Goal: Use online tool/utility: Utilize a website feature to perform a specific function

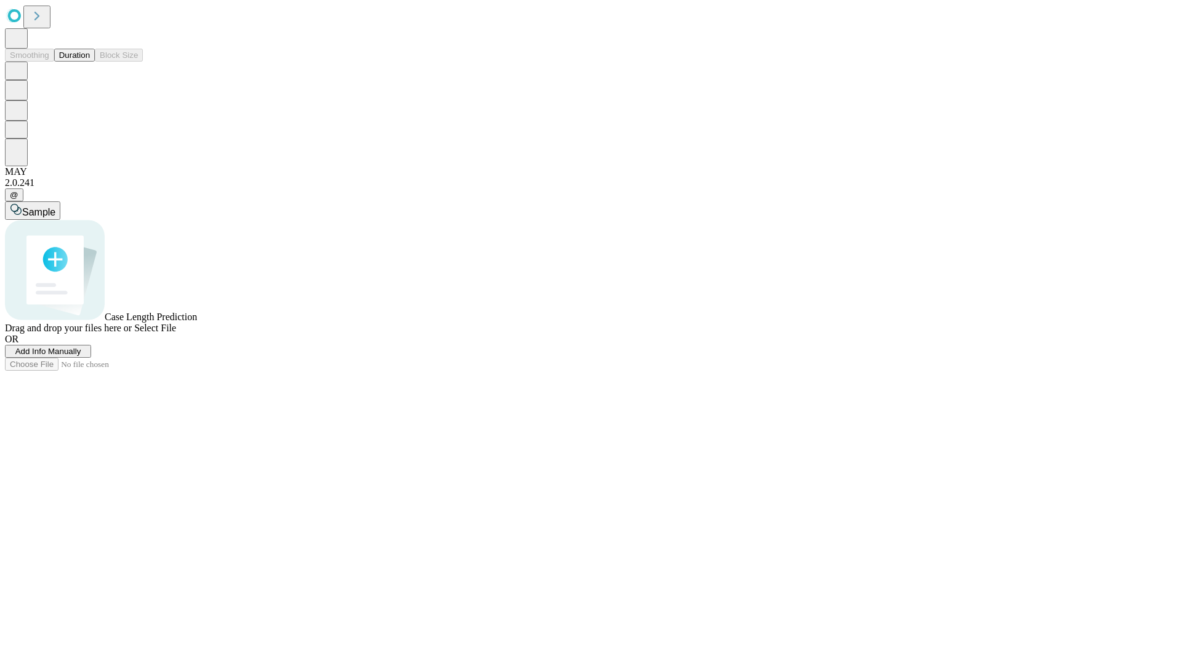
click at [176, 333] on span "Select File" at bounding box center [155, 328] width 42 height 10
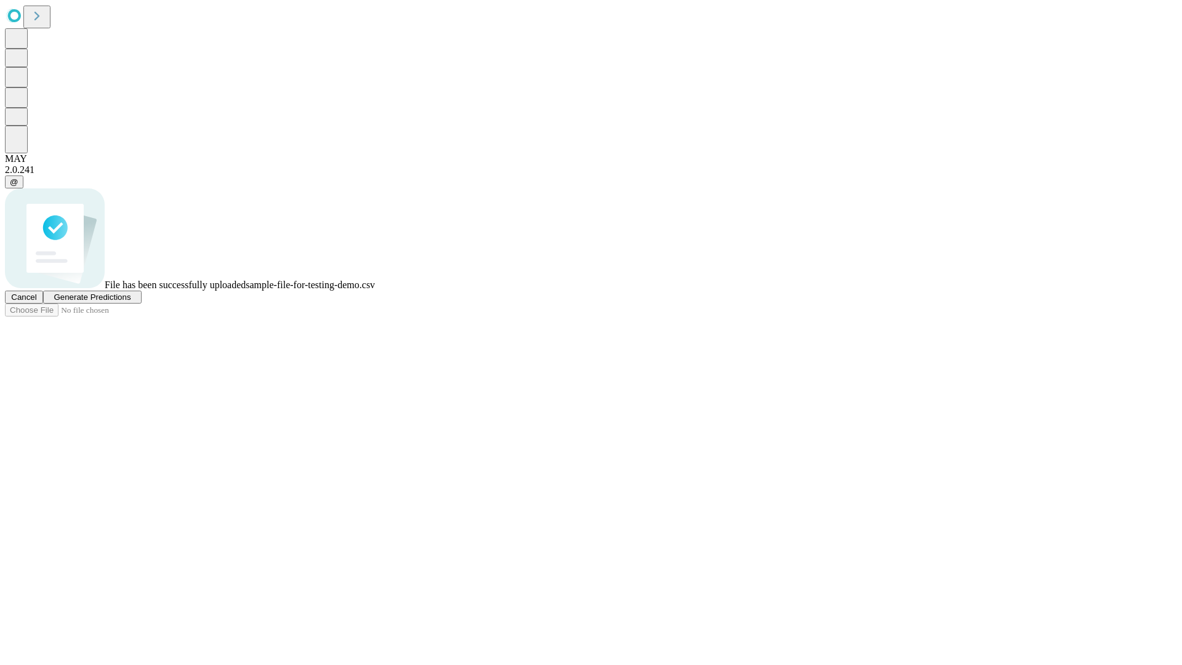
click at [131, 302] on span "Generate Predictions" at bounding box center [92, 296] width 77 height 9
